Goal: Navigation & Orientation: Find specific page/section

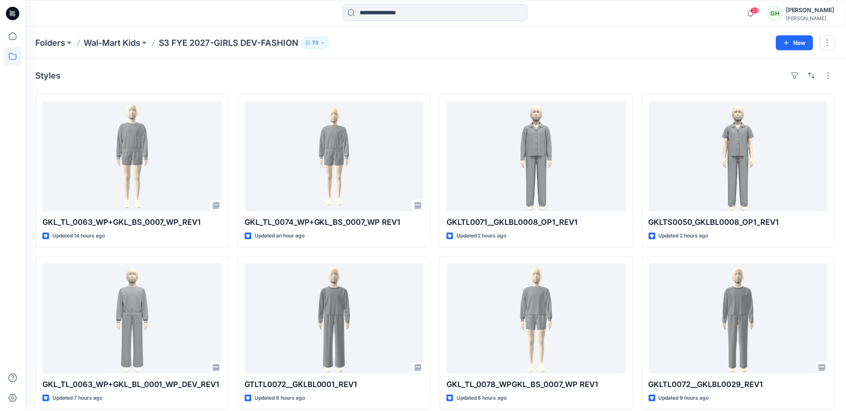
click at [14, 14] on icon at bounding box center [12, 13] width 13 height 13
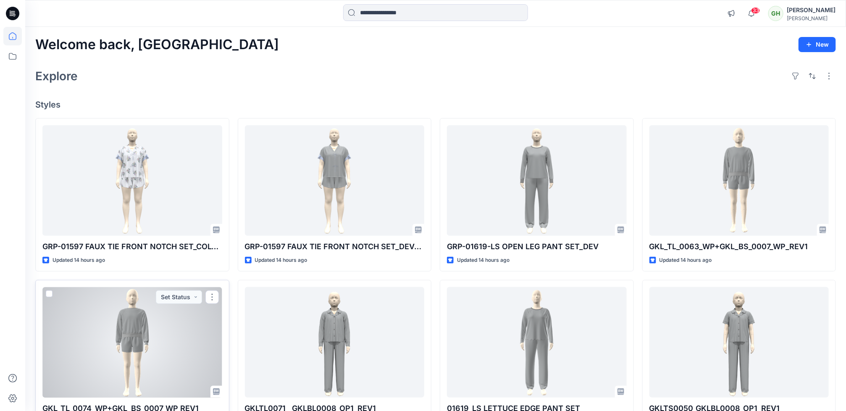
click at [103, 373] on div at bounding box center [132, 342] width 180 height 110
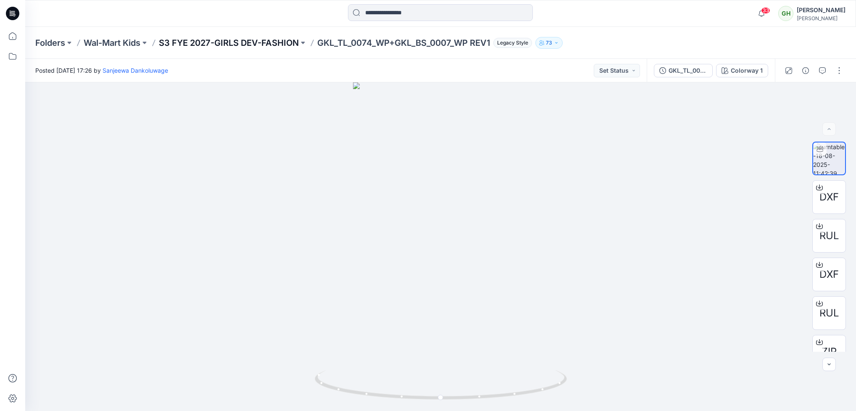
click at [241, 37] on p "S3 FYE 2027-GIRLS DEV-FASHION" at bounding box center [229, 43] width 140 height 12
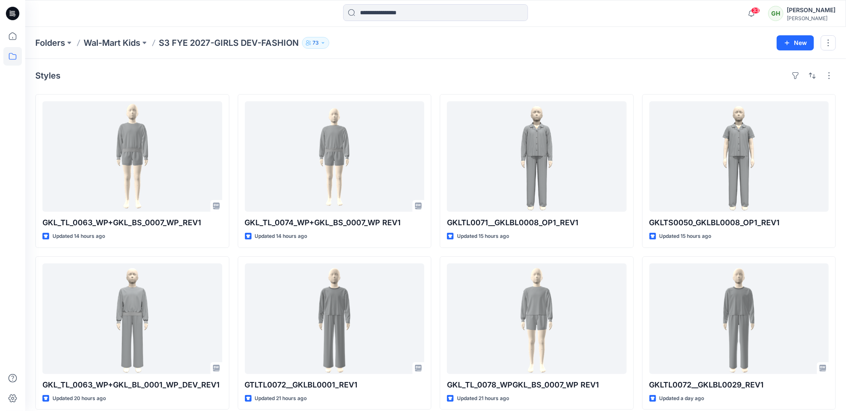
drag, startPoint x: 8, startPoint y: 320, endPoint x: 13, endPoint y: 320, distance: 4.6
click at [8, 320] on div at bounding box center [12, 219] width 18 height 384
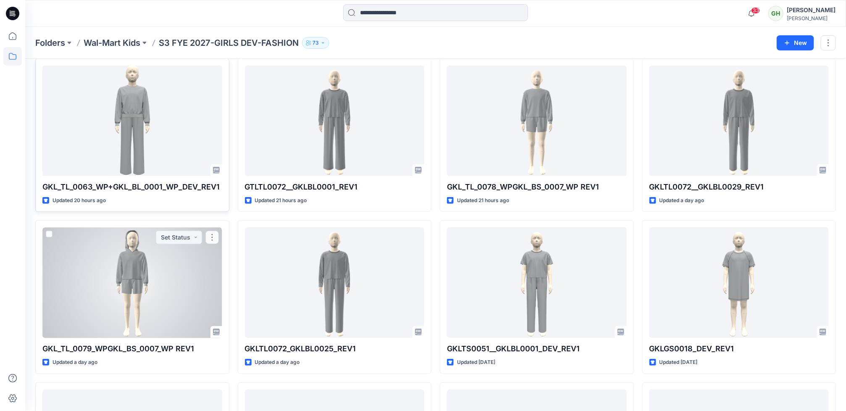
scroll to position [202, 0]
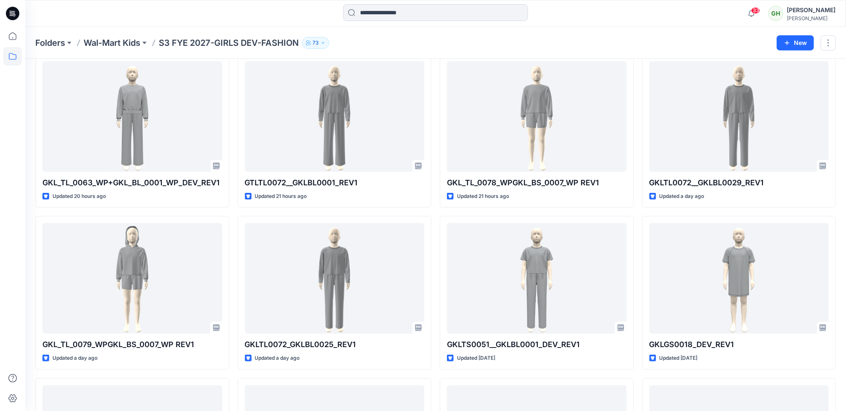
click at [12, 13] on icon at bounding box center [13, 12] width 4 height 0
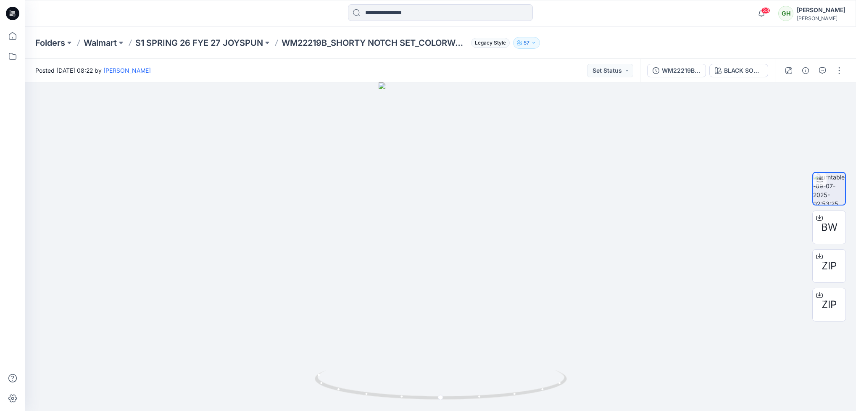
click at [189, 52] on div "Folders Walmart S1 SPRING 26 FYE 27 JOYSPUN WM22219B_SHORTY NOTCH SET_COLORWAY_…" at bounding box center [440, 43] width 830 height 32
click at [99, 43] on p "Walmart" at bounding box center [100, 43] width 33 height 12
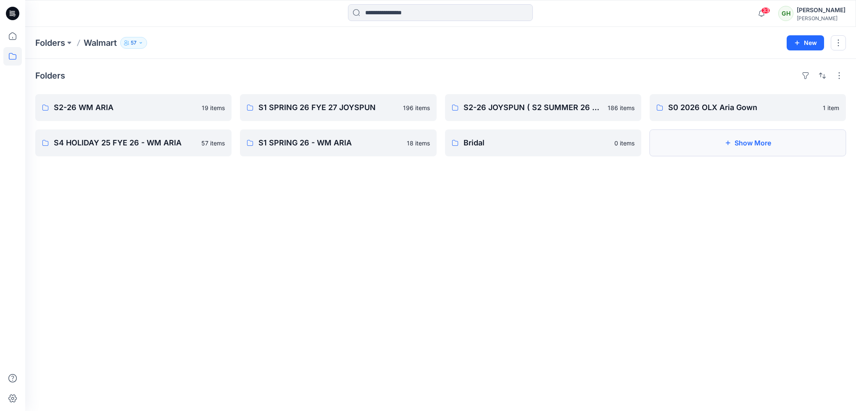
click at [730, 143] on icon "button" at bounding box center [727, 143] width 5 height 5
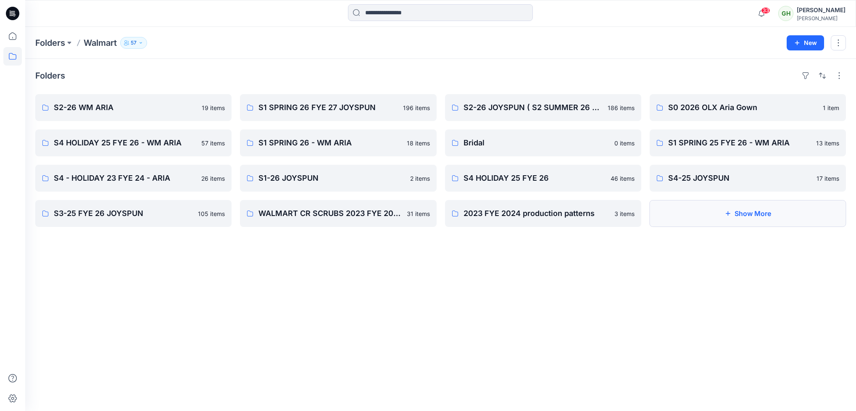
click at [738, 215] on button "Show More" at bounding box center [747, 213] width 196 height 27
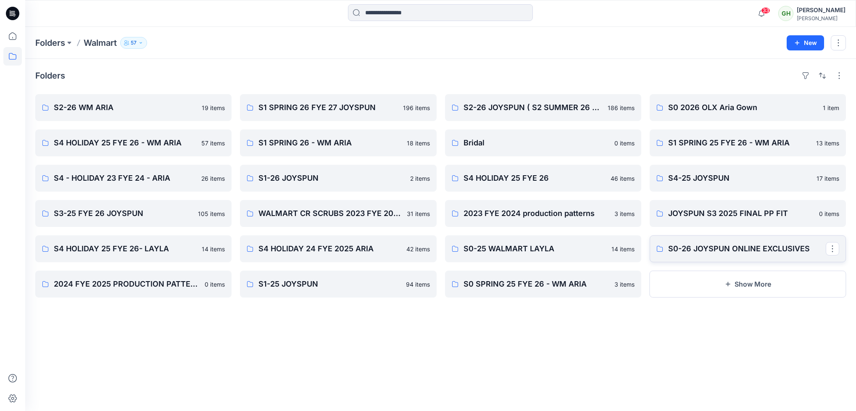
click at [725, 254] on p "S0-26 JOYSPUN ONLINE EXCLUSIVES" at bounding box center [747, 249] width 158 height 12
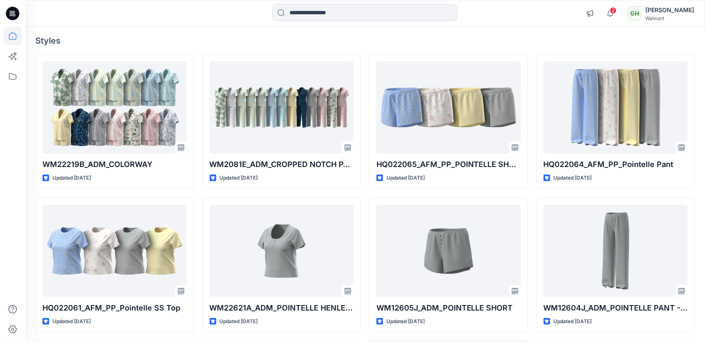
scroll to position [53, 0]
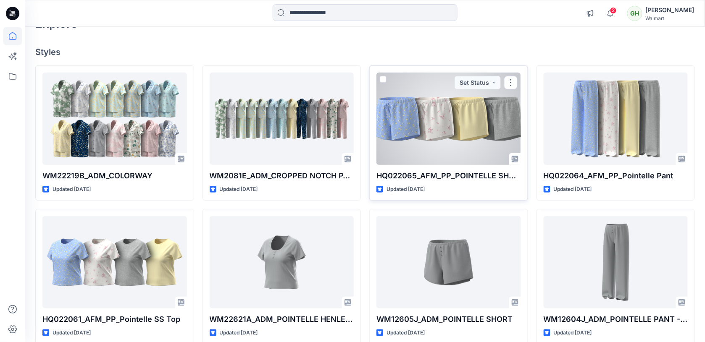
click at [449, 150] on div at bounding box center [448, 119] width 144 height 92
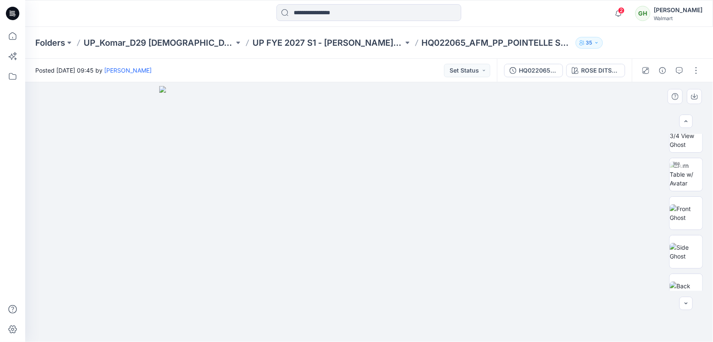
scroll to position [21, 0]
